Goal: Check status: Check status

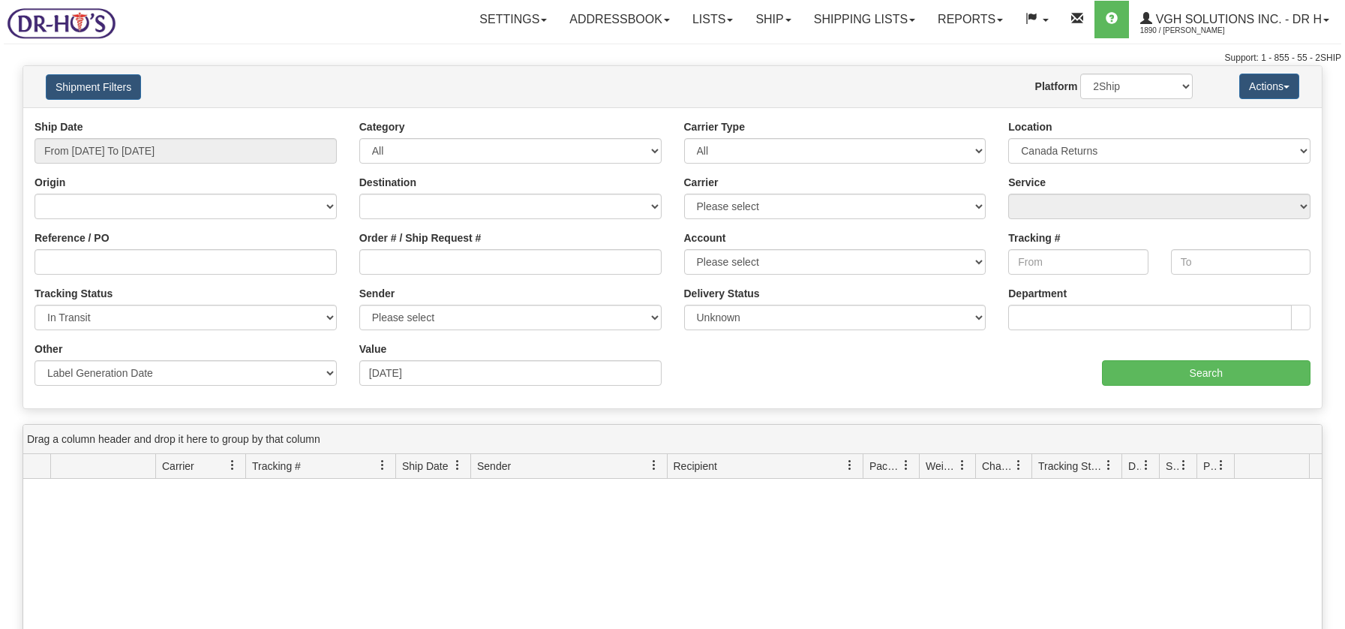
select select "7076"
select select "In Transit"
select select "1"
select select "LabelGenerationDate"
click at [762, 23] on link "Ship" at bounding box center [773, 20] width 58 height 38
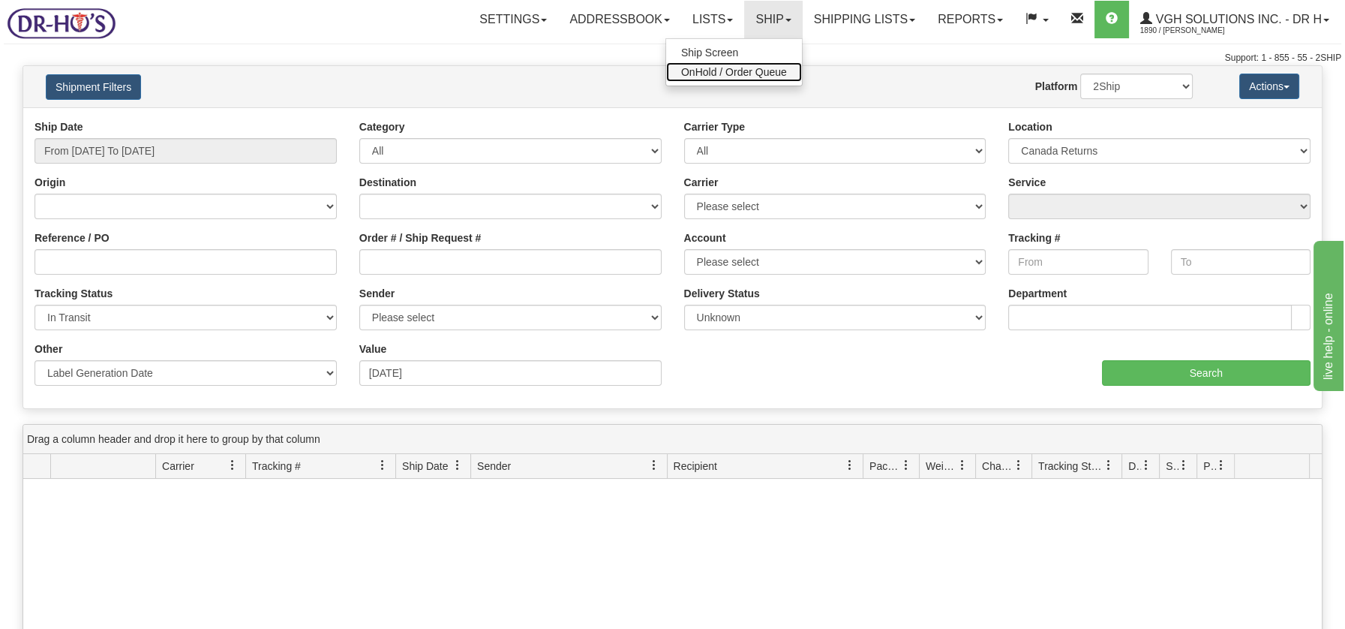
click at [719, 72] on span "OnHold / Order Queue" at bounding box center [734, 72] width 106 height 12
